Goal: Navigation & Orientation: Find specific page/section

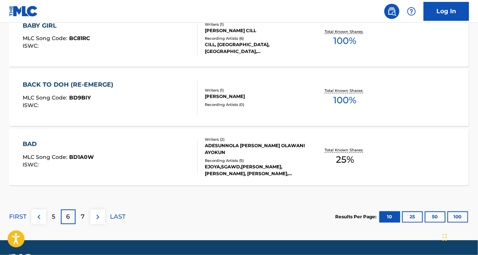
scroll to position [701, 0]
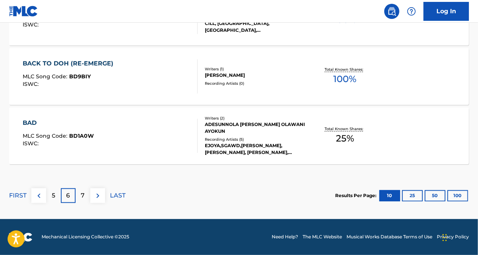
click at [83, 196] on p "7" at bounding box center [83, 195] width 4 height 9
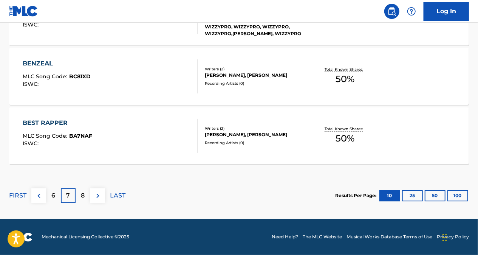
click at [87, 196] on div "8" at bounding box center [83, 195] width 15 height 15
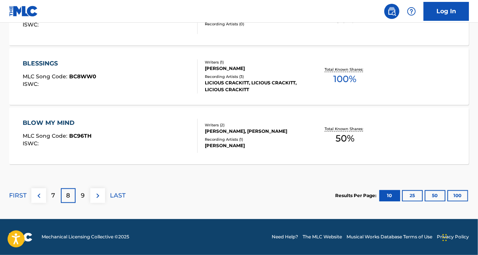
click at [85, 195] on div "9" at bounding box center [83, 195] width 15 height 15
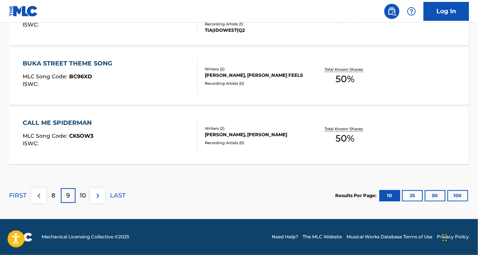
click at [57, 196] on div "8" at bounding box center [53, 195] width 15 height 15
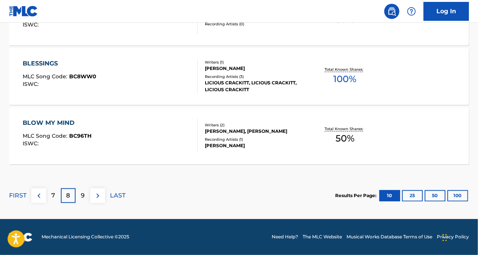
click at [57, 195] on div "7" at bounding box center [53, 195] width 15 height 15
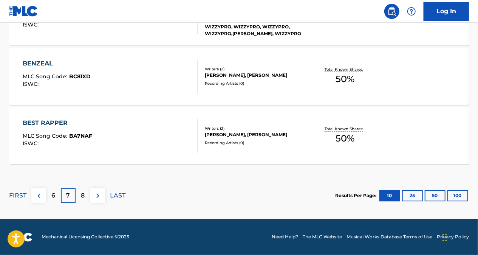
click at [57, 194] on div "6" at bounding box center [53, 195] width 15 height 15
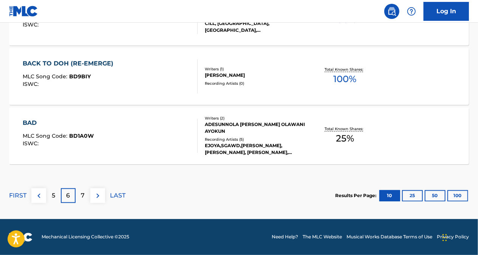
click at [81, 197] on p "7" at bounding box center [83, 195] width 4 height 9
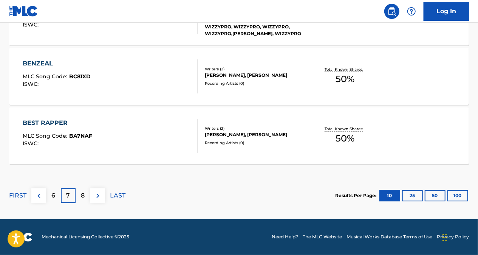
click at [79, 196] on div "8" at bounding box center [83, 195] width 15 height 15
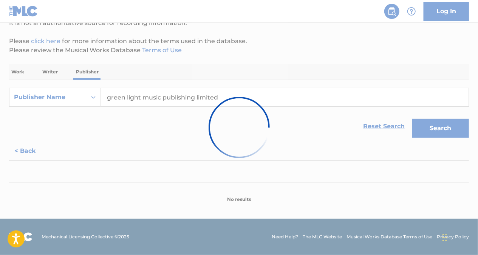
scroll to position [80, 0]
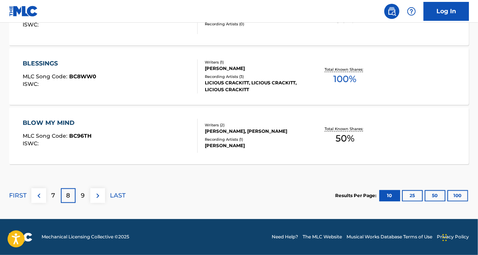
click at [84, 199] on p "9" at bounding box center [83, 195] width 4 height 9
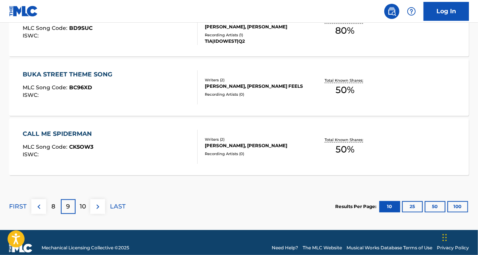
scroll to position [701, 0]
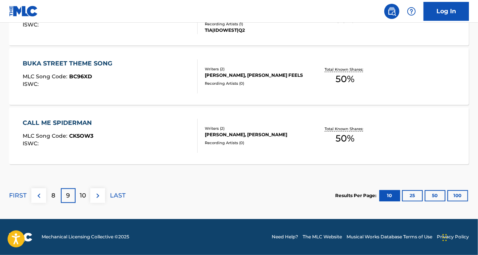
click at [83, 198] on p "10" at bounding box center [83, 195] width 6 height 9
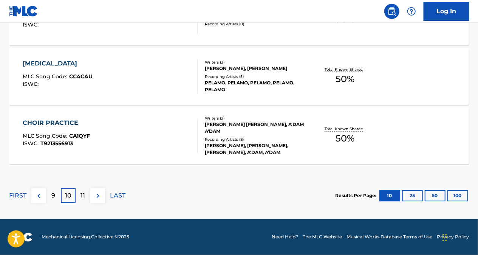
click at [60, 198] on div "9" at bounding box center [53, 195] width 15 height 15
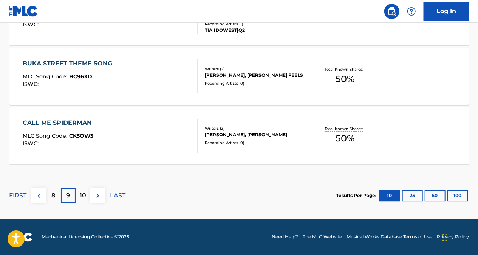
click at [54, 196] on p "8" at bounding box center [54, 195] width 4 height 9
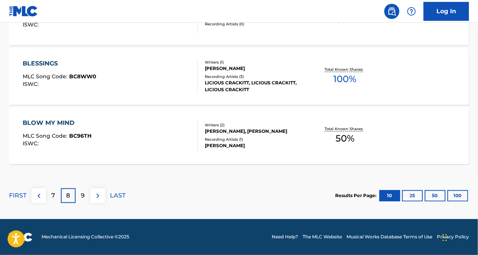
click at [54, 197] on p "7" at bounding box center [54, 195] width 4 height 9
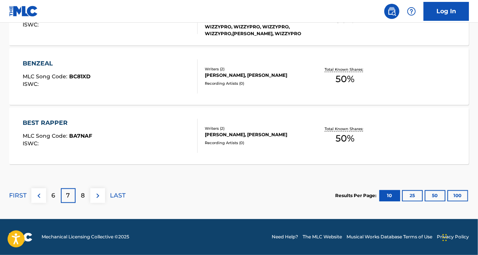
click at [60, 196] on div "6" at bounding box center [53, 195] width 15 height 15
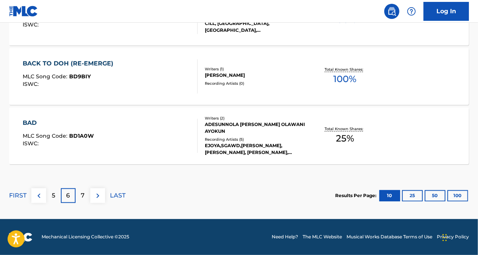
click at [82, 194] on p "7" at bounding box center [83, 195] width 4 height 9
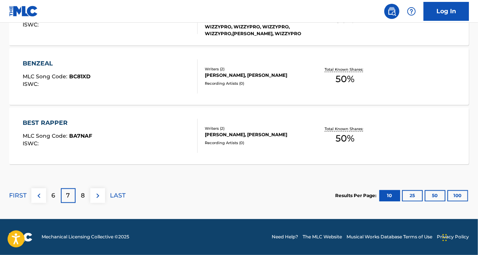
click at [87, 191] on div "8" at bounding box center [83, 195] width 15 height 15
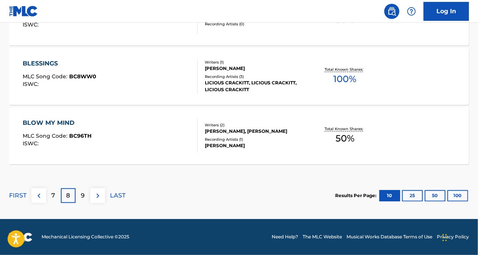
click at [82, 195] on p "9" at bounding box center [83, 195] width 4 height 9
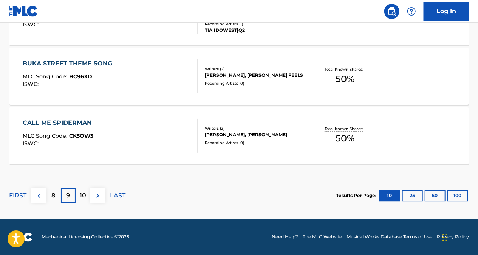
click at [55, 194] on p "8" at bounding box center [54, 195] width 4 height 9
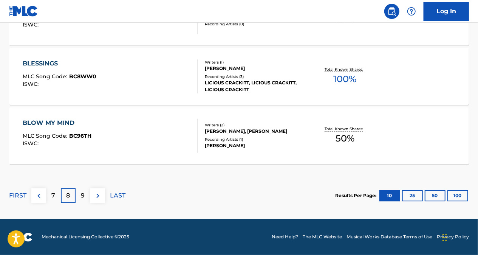
click at [56, 192] on div "7" at bounding box center [53, 195] width 15 height 15
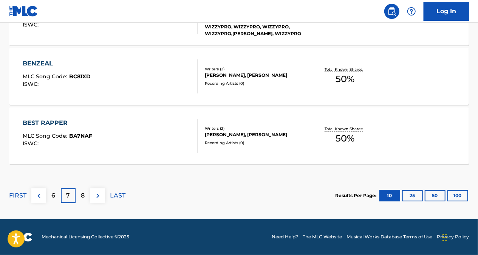
click at [52, 195] on p "6" at bounding box center [54, 195] width 4 height 9
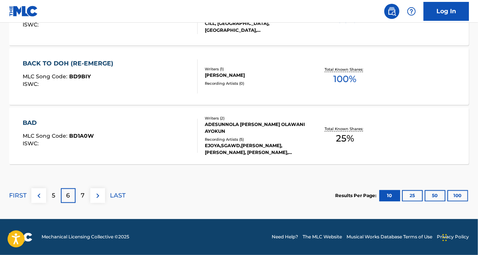
click at [82, 195] on p "7" at bounding box center [83, 195] width 4 height 9
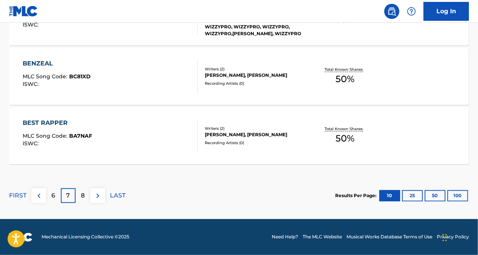
click at [88, 194] on div "8" at bounding box center [83, 195] width 15 height 15
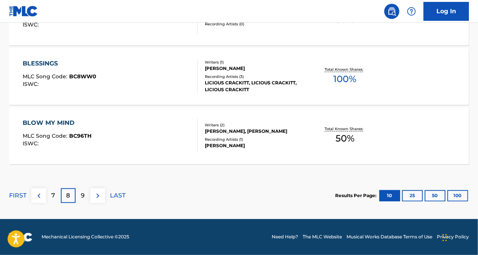
click at [84, 197] on p "9" at bounding box center [83, 195] width 4 height 9
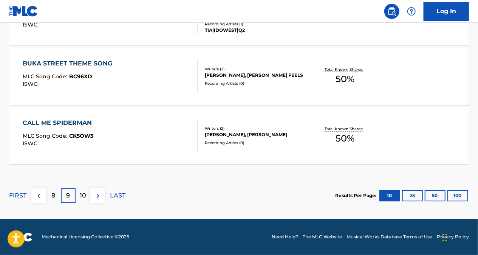
click at [57, 197] on div "8" at bounding box center [53, 195] width 15 height 15
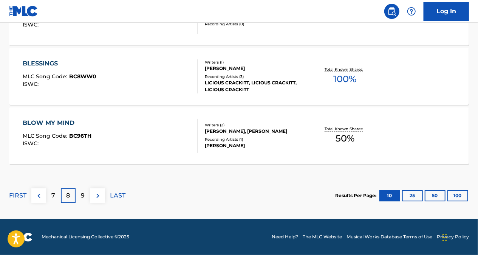
click at [54, 195] on p "7" at bounding box center [54, 195] width 4 height 9
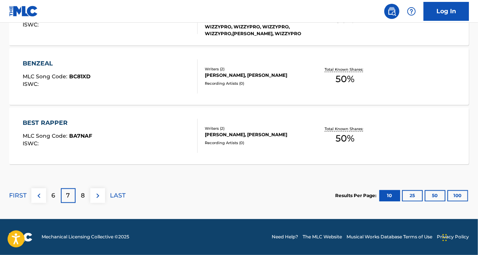
click at [53, 192] on p "6" at bounding box center [54, 195] width 4 height 9
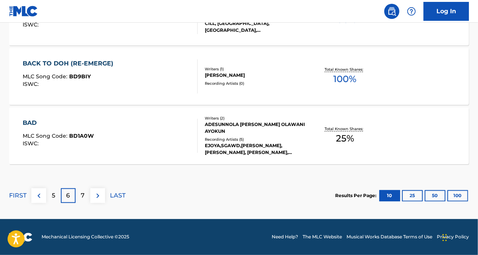
click at [85, 197] on p "7" at bounding box center [83, 195] width 4 height 9
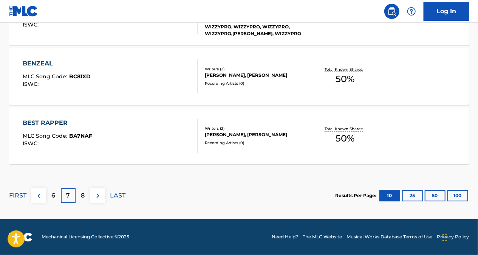
click at [50, 196] on div "6" at bounding box center [53, 195] width 15 height 15
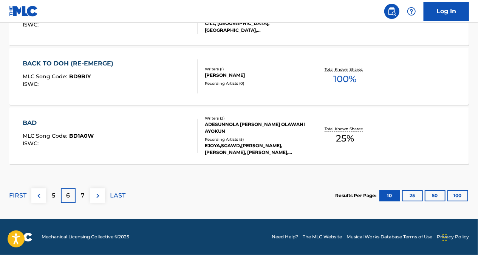
click at [85, 194] on div "7" at bounding box center [83, 195] width 15 height 15
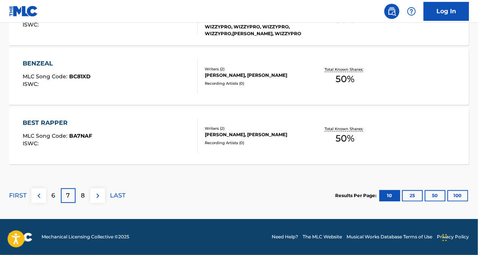
click at [88, 191] on div "8" at bounding box center [83, 195] width 15 height 15
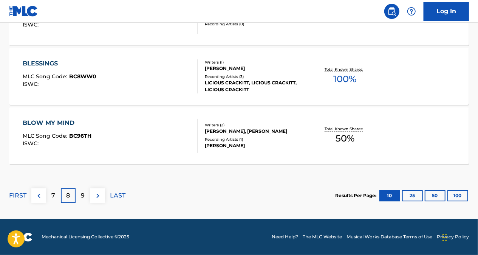
click at [83, 196] on p "9" at bounding box center [83, 195] width 4 height 9
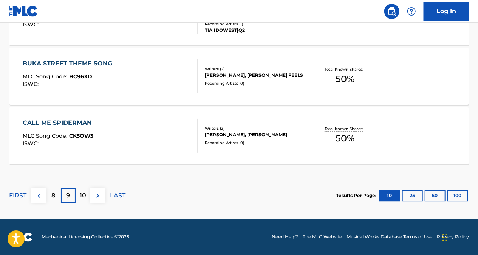
click at [57, 196] on div "8" at bounding box center [53, 195] width 15 height 15
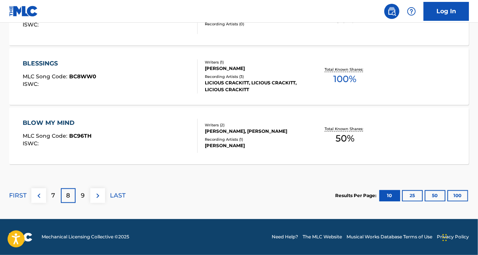
click at [58, 193] on div "7" at bounding box center [53, 195] width 15 height 15
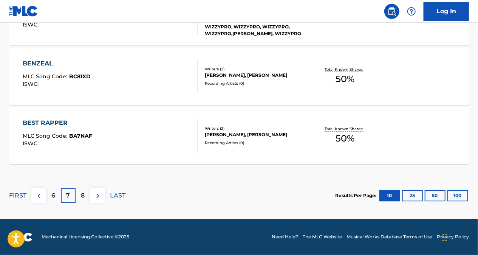
click at [58, 194] on div "6" at bounding box center [53, 195] width 15 height 15
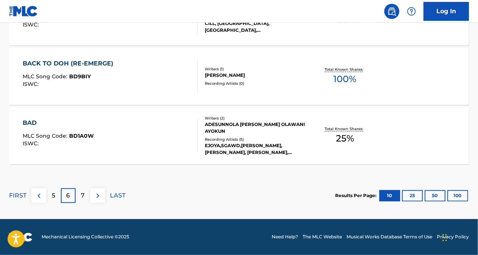
click at [81, 197] on p "7" at bounding box center [83, 195] width 4 height 9
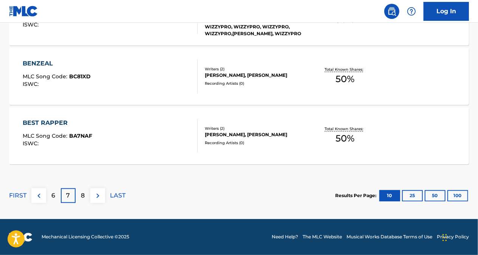
click at [85, 196] on div "8" at bounding box center [83, 195] width 15 height 15
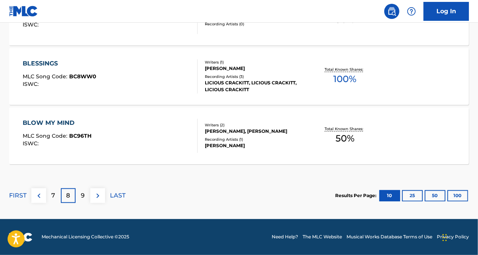
click at [83, 191] on p "9" at bounding box center [83, 195] width 4 height 9
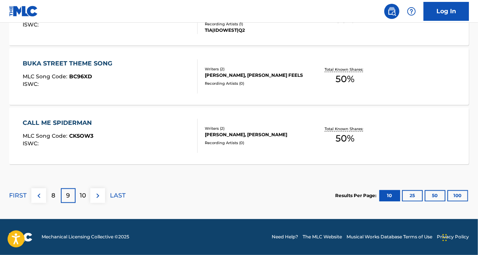
click at [81, 192] on p "10" at bounding box center [83, 195] width 6 height 9
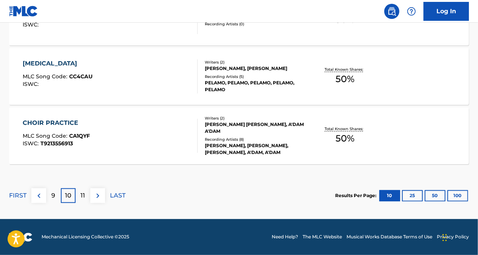
click at [54, 194] on p "9" at bounding box center [54, 195] width 4 height 9
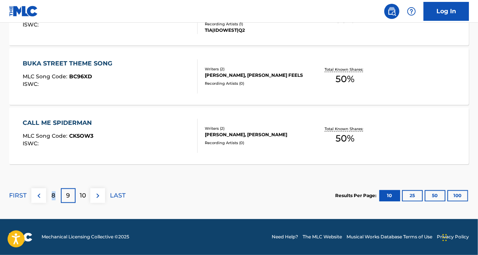
click at [53, 194] on p "8" at bounding box center [54, 195] width 4 height 9
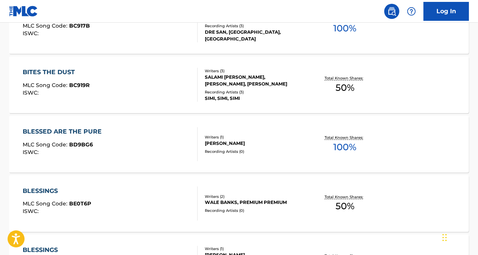
scroll to position [512, 0]
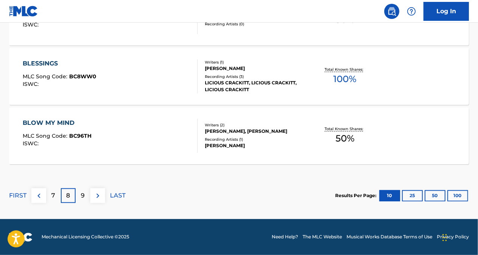
click at [57, 198] on div "7" at bounding box center [53, 195] width 15 height 15
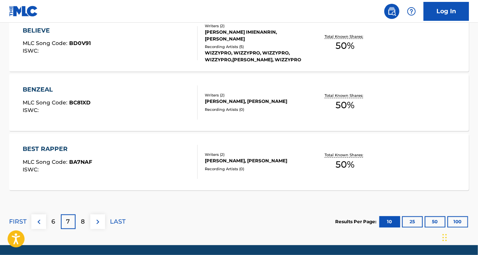
scroll to position [701, 0]
